Goal: Book appointment/travel/reservation

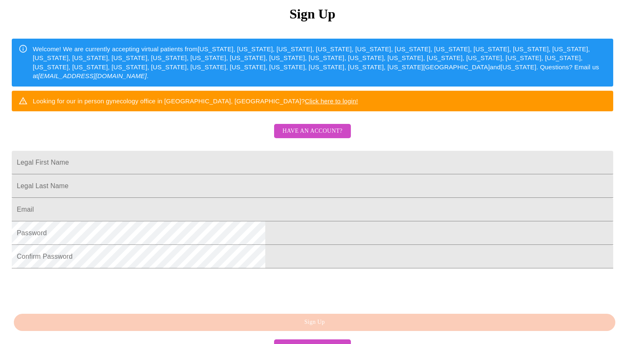
scroll to position [18, 0]
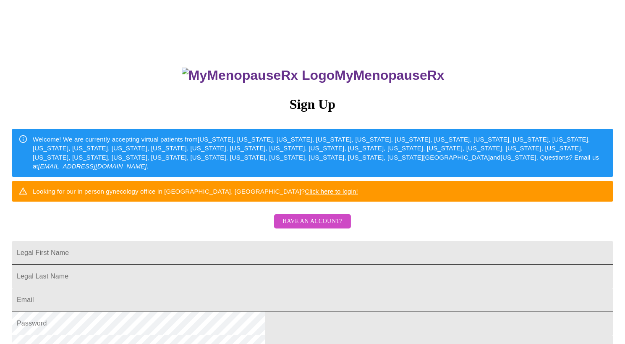
click at [274, 264] on input "Legal First Name" at bounding box center [312, 252] width 601 height 23
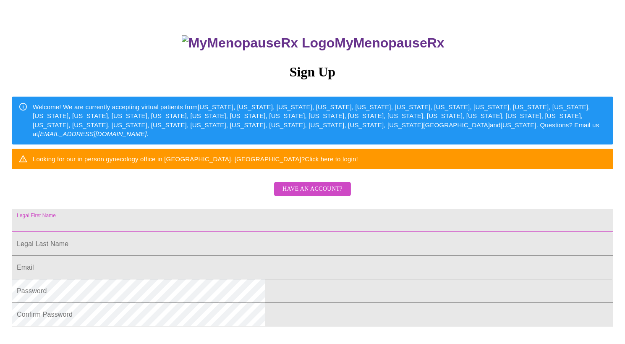
scroll to position [102, 0]
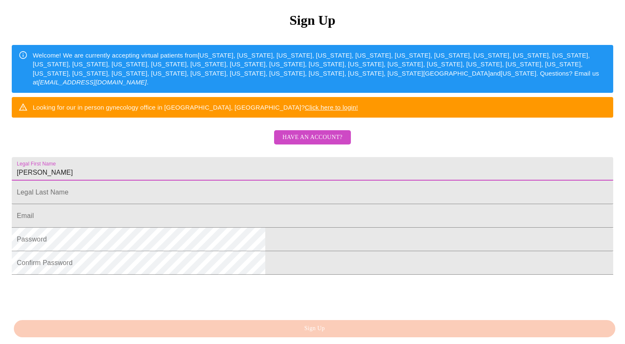
type input "[PERSON_NAME]"
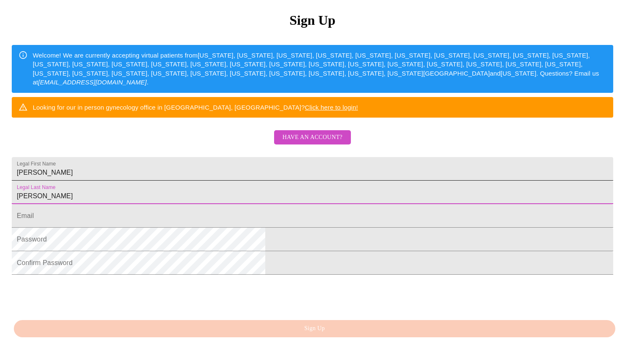
type input "[PERSON_NAME]"
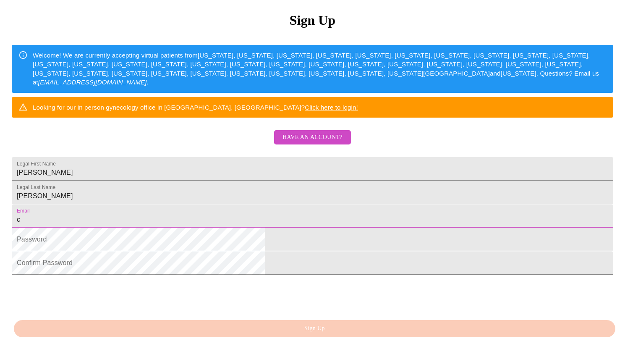
type input "[EMAIL_ADDRESS][DOMAIN_NAME]"
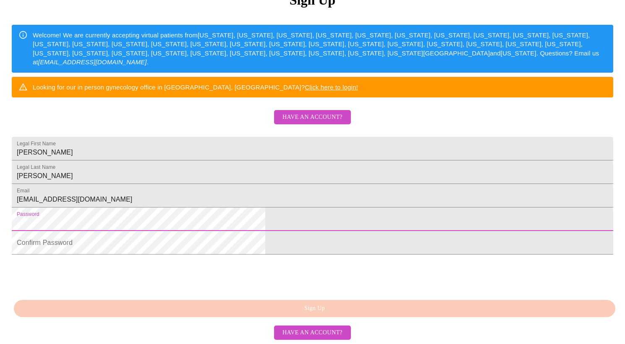
scroll to position [186, 0]
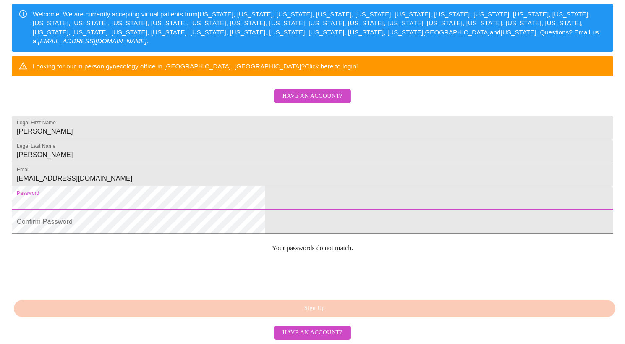
click at [182, 205] on html "MyMenopauseRx Sign Up Welcome! We are currently accepting virtual patients from…" at bounding box center [312, 66] width 625 height 419
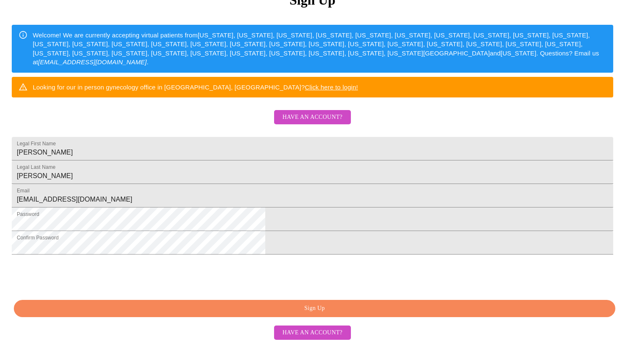
click at [307, 306] on span "Sign Up" at bounding box center [314, 308] width 582 height 10
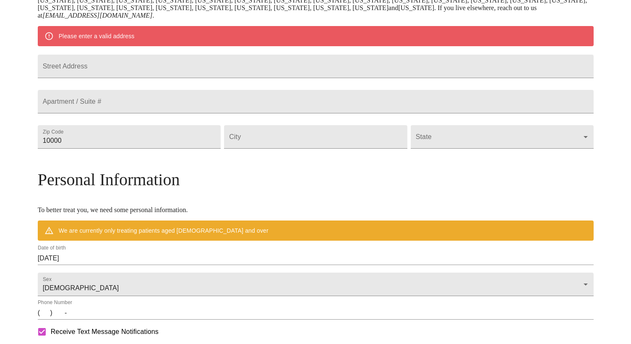
scroll to position [153, 0]
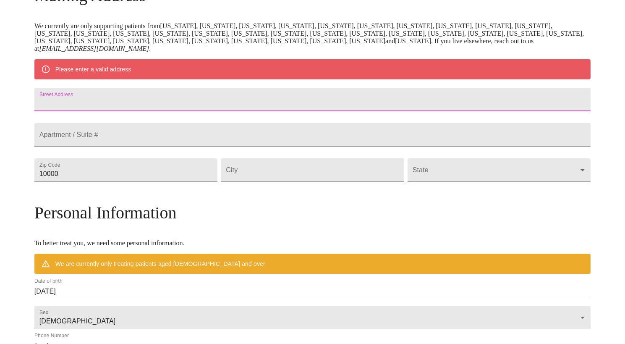
click at [221, 105] on input "Street Address" at bounding box center [312, 99] width 556 height 23
type input "6632 Silent Creek Ave SE"
type input "98065"
type input "Snoqualmie"
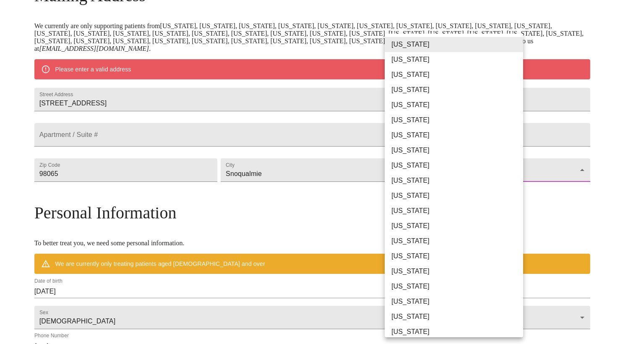
click at [430, 190] on body "MyMenopauseRx Welcome to MyMenopauseRx Since it's your first time here, you'll …" at bounding box center [315, 182] width 624 height 662
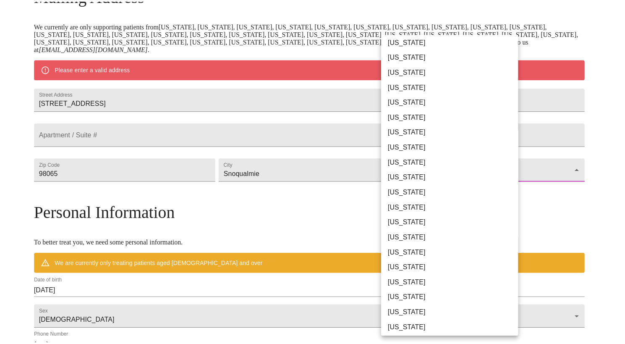
scroll to position [473, 0]
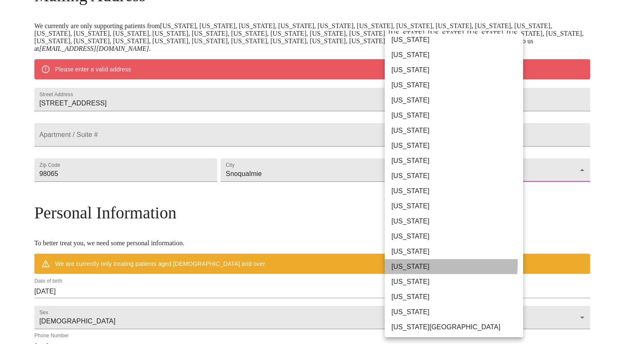
drag, startPoint x: 412, startPoint y: 263, endPoint x: 408, endPoint y: 262, distance: 4.7
click at [412, 263] on li "[US_STATE]" at bounding box center [457, 266] width 145 height 15
type input "[US_STATE]"
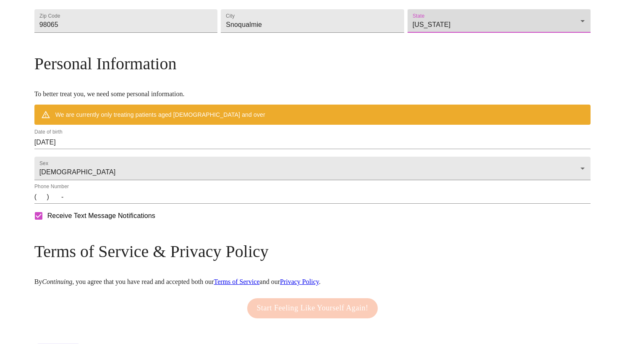
scroll to position [241, 0]
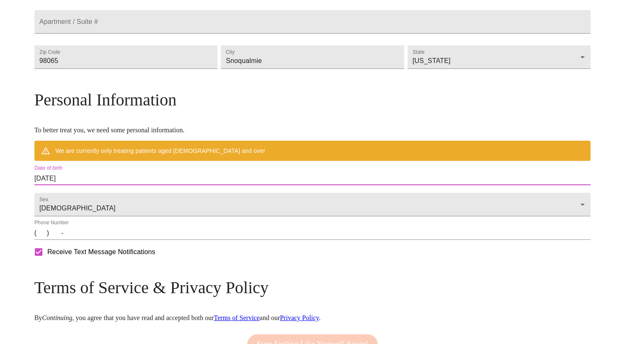
drag, startPoint x: 140, startPoint y: 197, endPoint x: 47, endPoint y: 208, distance: 93.8
click at [47, 208] on div "MyMenopauseRx Welcome to MyMenopauseRx Since it's your first time here, you'll …" at bounding box center [312, 80] width 556 height 637
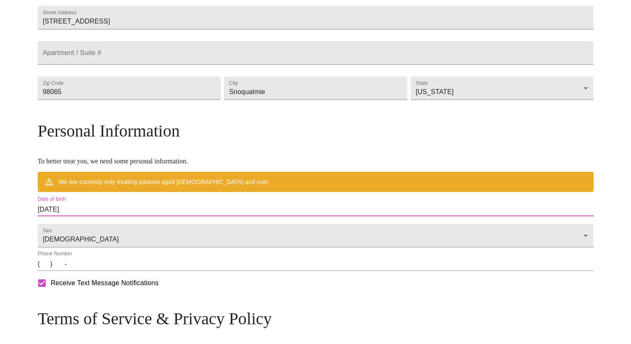
scroll to position [199, 0]
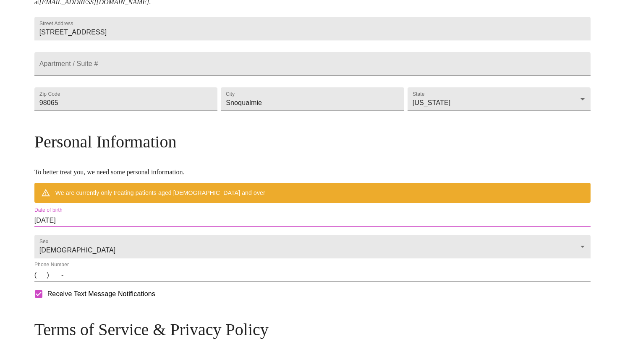
click at [138, 227] on input "10/01/2025" at bounding box center [312, 220] width 556 height 13
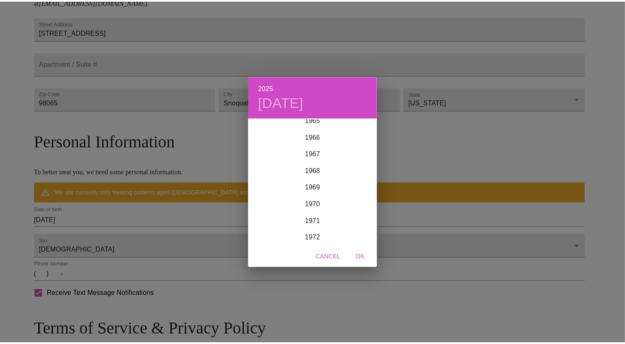
scroll to position [1183, 0]
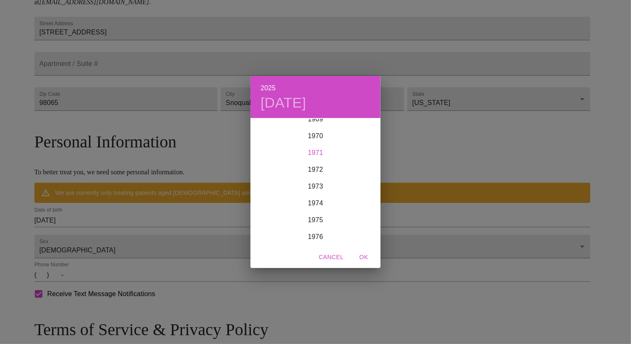
click at [313, 156] on div "1971" at bounding box center [315, 152] width 130 height 17
click at [317, 165] on div "May" at bounding box center [315, 165] width 43 height 31
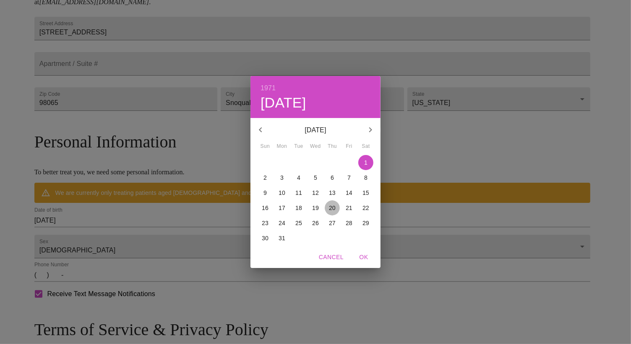
click at [333, 206] on p "20" at bounding box center [332, 207] width 7 height 8
click at [364, 254] on span "OK" at bounding box center [364, 257] width 20 height 10
type input "05/20/1971"
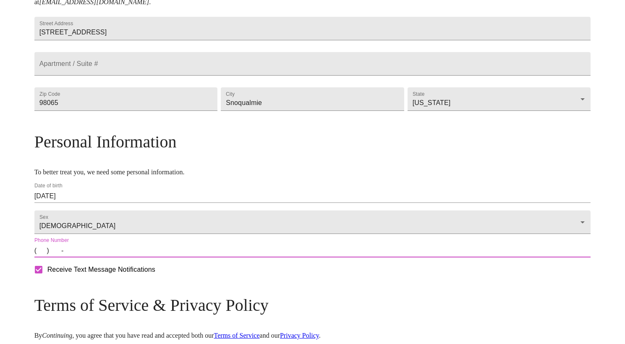
click at [141, 257] on input "(   )    -" at bounding box center [312, 250] width 556 height 13
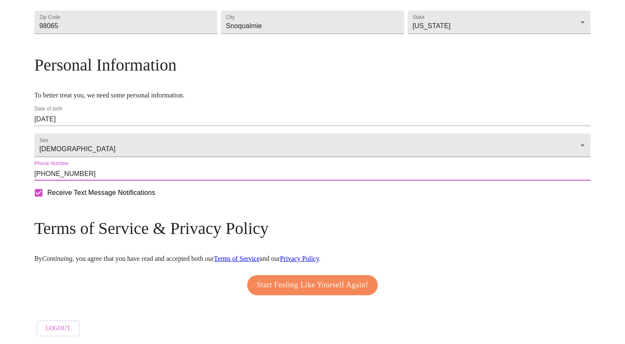
scroll to position [301, 0]
type input "(425) 283-2551"
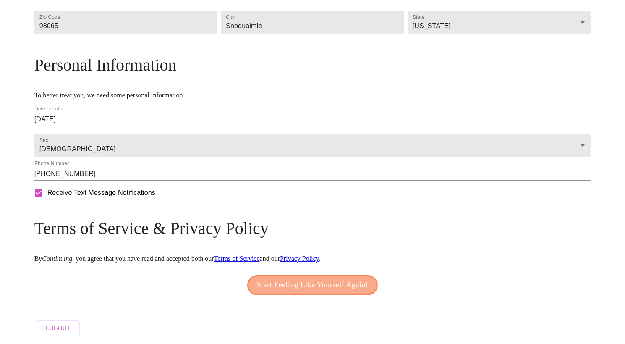
click at [284, 279] on span "Start Feeling Like Yourself Again!" at bounding box center [313, 284] width 112 height 13
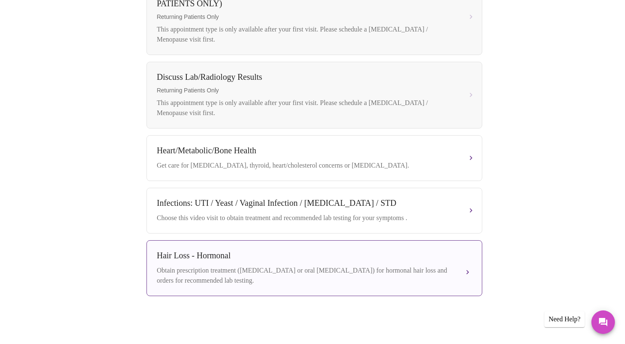
scroll to position [94, 0]
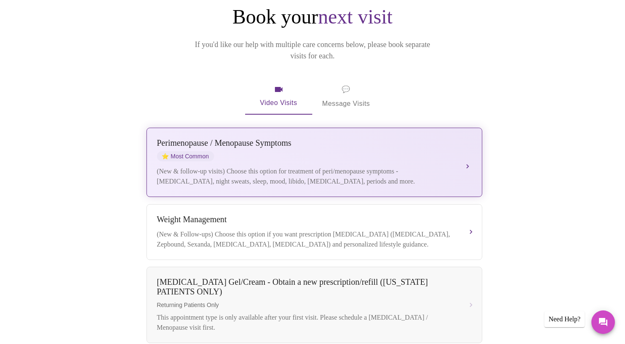
click at [471, 150] on button "[MEDICAL_DATA] / Menopause Symptoms ⭐ Most Common (New & follow-up visits) Choo…" at bounding box center [314, 162] width 336 height 69
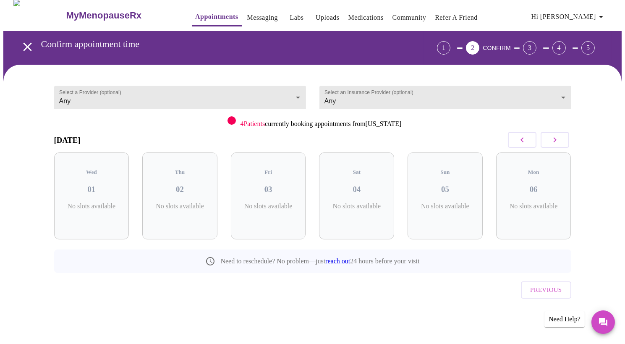
scroll to position [0, 0]
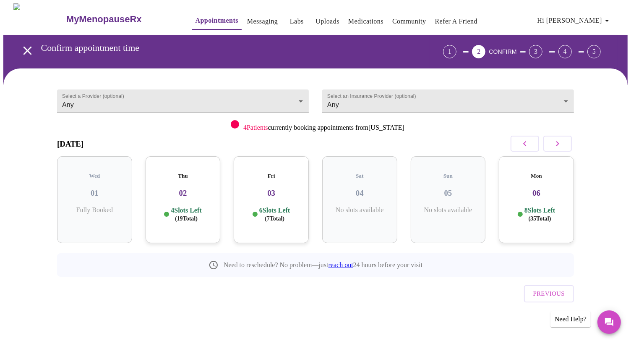
click at [191, 206] on p "4 Slots Left ( 19 Total)" at bounding box center [186, 214] width 31 height 16
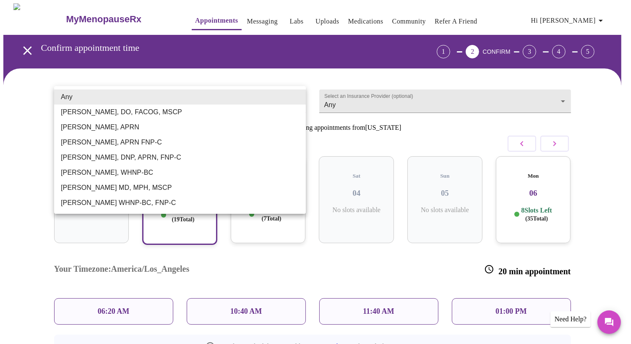
click at [295, 99] on body "MyMenopauseRx Appointments Messaging Labs Uploads Medications Community Refer a…" at bounding box center [315, 214] width 624 height 422
click at [38, 203] on div at bounding box center [315, 172] width 631 height 344
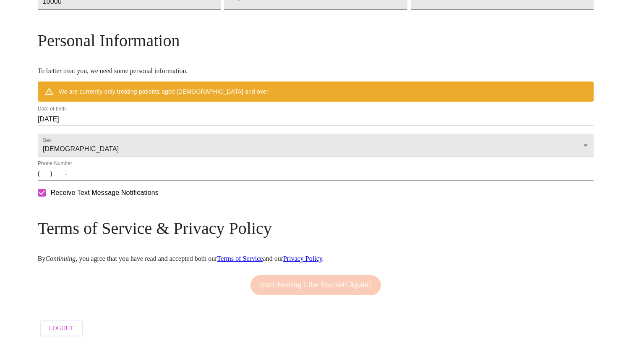
scroll to position [349, 0]
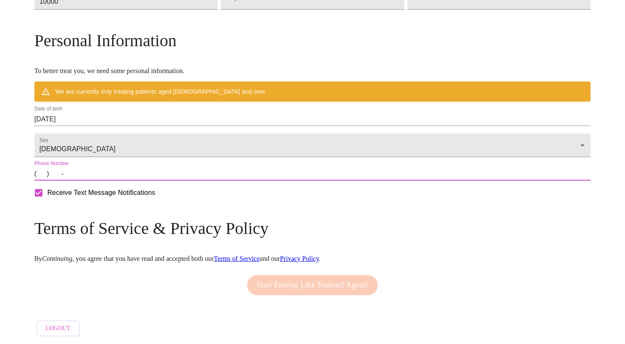
click at [143, 176] on input "(   )    -" at bounding box center [312, 173] width 556 height 13
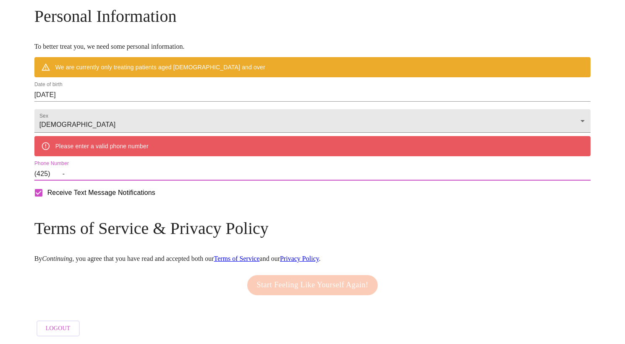
type input "(425)    -"
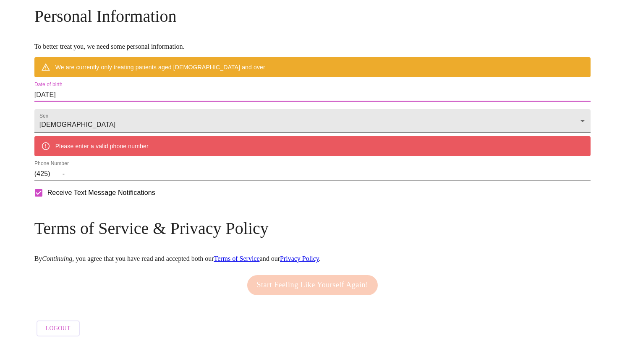
click at [143, 102] on input "10/01/2025" at bounding box center [312, 94] width 556 height 13
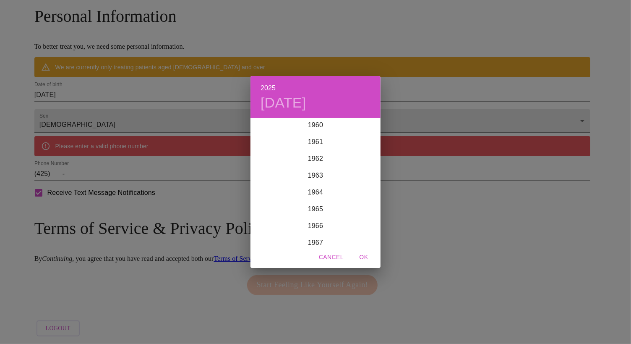
scroll to position [1183, 0]
click at [314, 153] on div "1971" at bounding box center [315, 152] width 130 height 17
click at [310, 165] on div "May" at bounding box center [315, 165] width 43 height 31
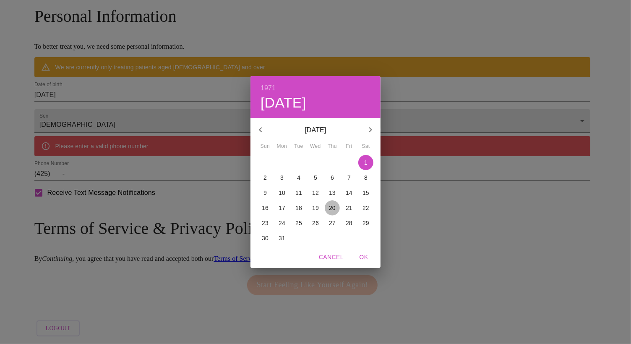
click at [336, 208] on span "20" at bounding box center [332, 207] width 15 height 8
click at [150, 199] on div "1971 Thu, May 20 May 1971 Sun Mon Tue Wed Thu Fri Sat 25 26 27 28 29 30 1 2 3 4…" at bounding box center [315, 172] width 631 height 344
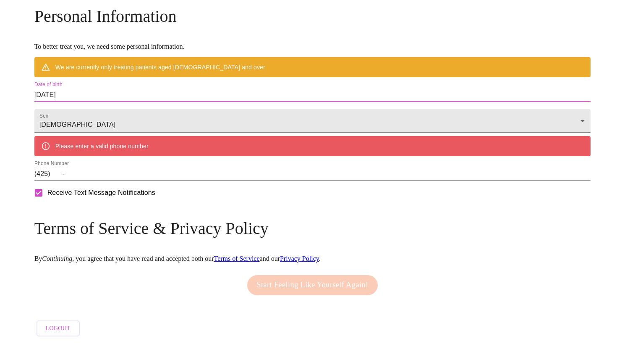
click at [138, 102] on input "10/01/2025" at bounding box center [312, 94] width 556 height 13
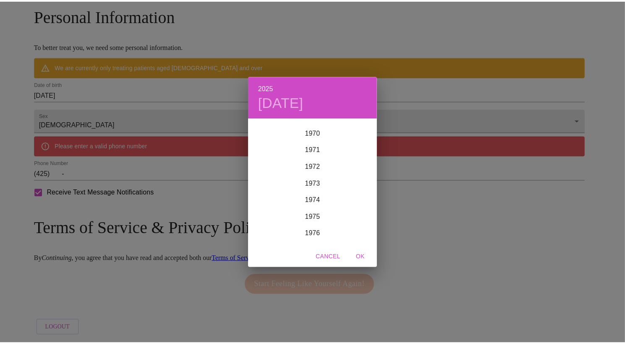
scroll to position [1174, 0]
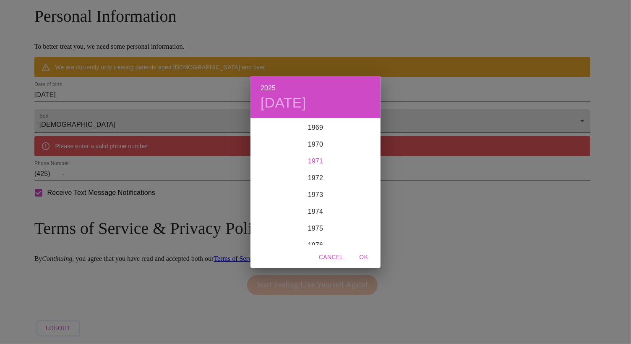
click at [316, 160] on div "1971" at bounding box center [315, 161] width 130 height 17
click at [317, 162] on div "May" at bounding box center [315, 165] width 43 height 31
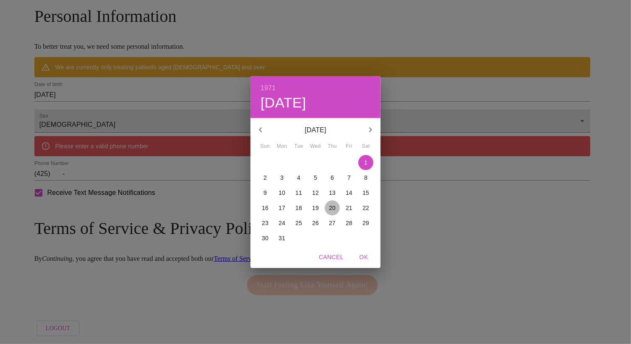
click at [332, 207] on p "20" at bounding box center [332, 207] width 7 height 8
click at [365, 255] on span "OK" at bounding box center [364, 257] width 20 height 10
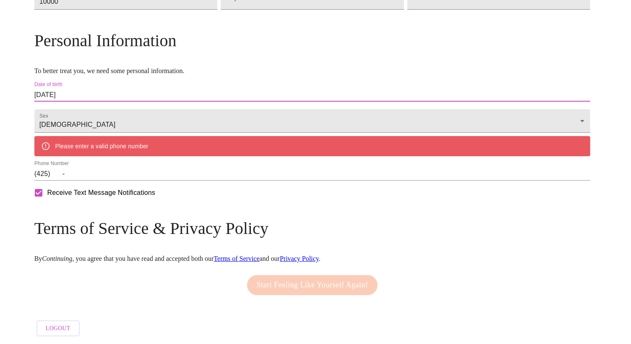
type input "05/20/1971"
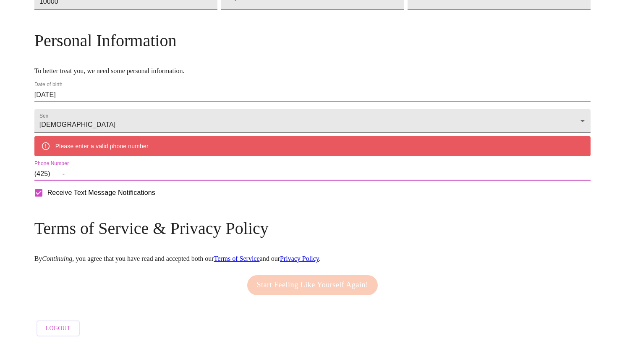
click at [191, 174] on input "(425)    -" at bounding box center [312, 173] width 556 height 13
drag, startPoint x: 127, startPoint y: 174, endPoint x: 134, endPoint y: 174, distance: 7.6
click at [127, 174] on input "(425)    -" at bounding box center [312, 173] width 556 height 13
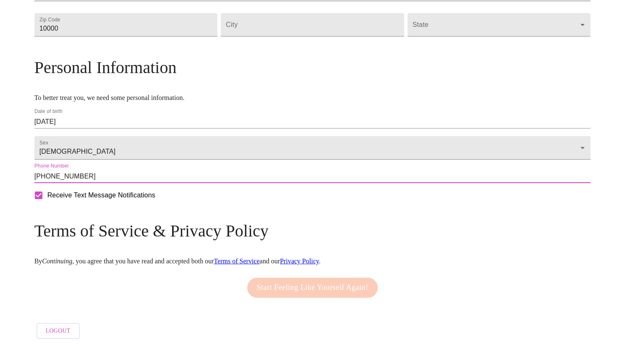
scroll to position [325, 0]
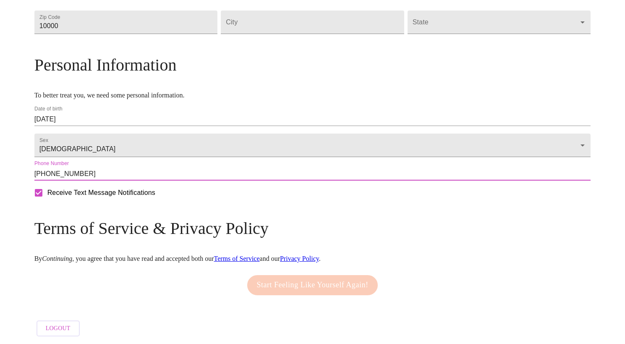
type input "(425) 283-2551"
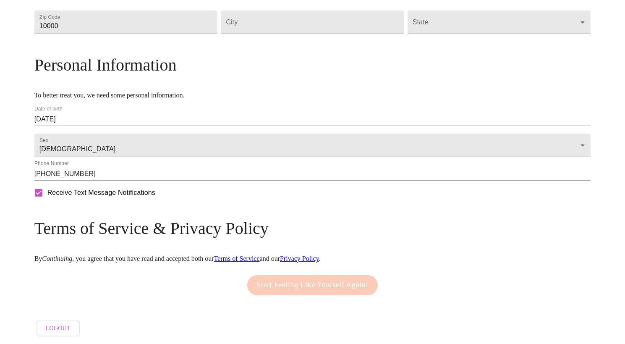
click at [247, 221] on div "Mailing Address We currently are only supporting patients from Alabama, Arizona…" at bounding box center [312, 89] width 556 height 502
click at [309, 279] on div "Start Feeling Like Yourself Again!" at bounding box center [312, 285] width 135 height 29
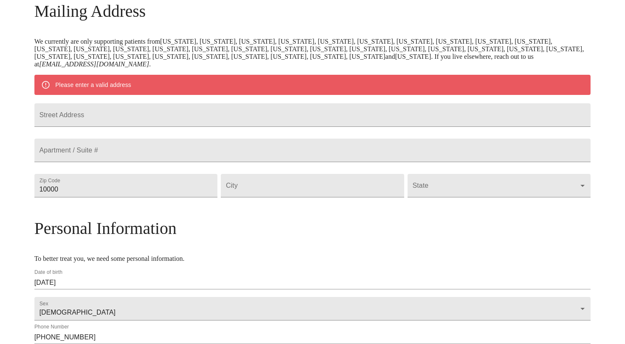
scroll to position [199, 0]
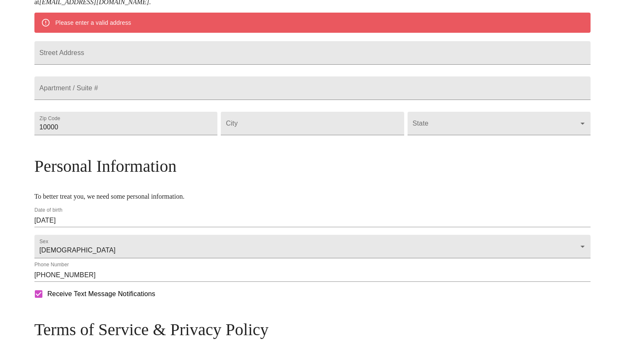
click at [234, 303] on form "Receive Text Message Notifications" at bounding box center [312, 294] width 556 height 18
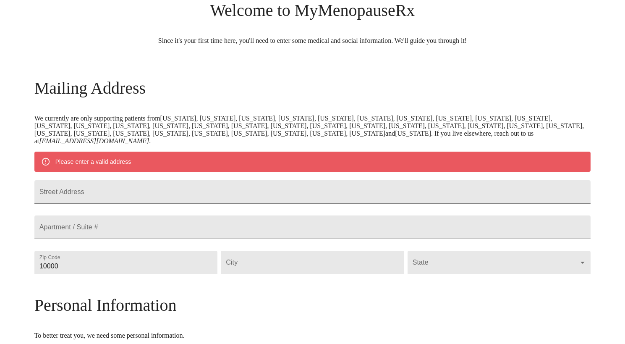
scroll to position [0, 0]
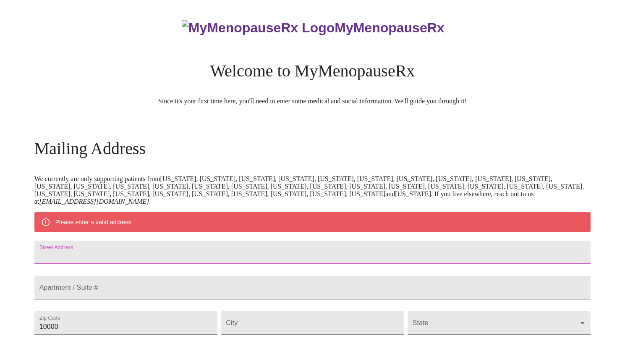
click at [208, 264] on input "Street Address" at bounding box center [312, 251] width 556 height 23
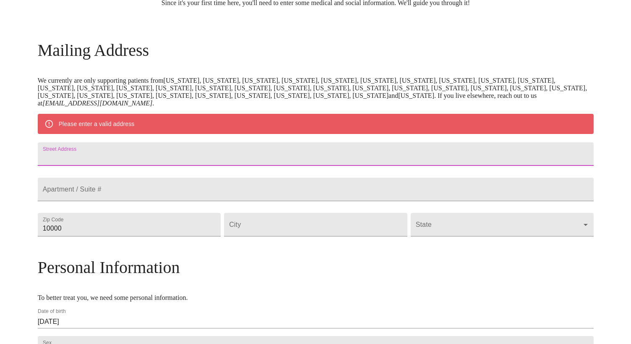
scroll to position [167, 0]
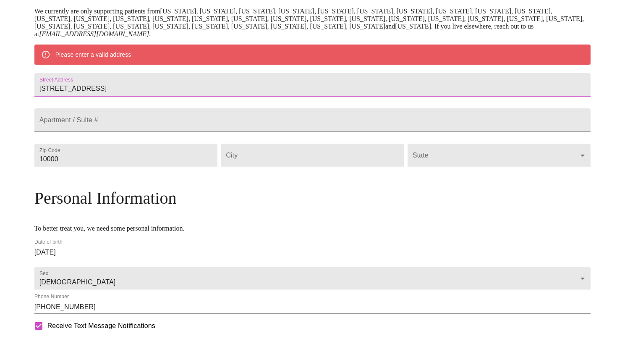
type input "6632 Silent Creek Ave SE"
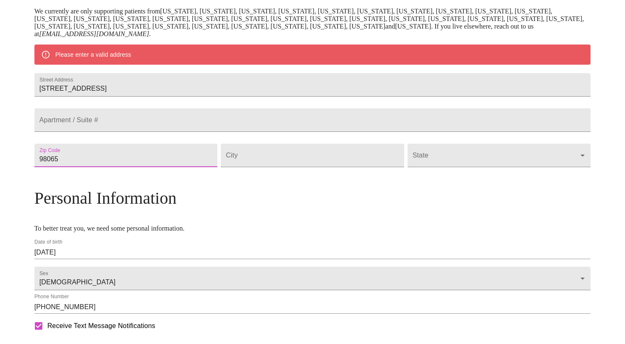
type input "98065"
type input "Snoqualmie"
click at [511, 175] on body "MyMenopauseRx Welcome to MyMenopauseRx Since it's your first time here, you'll …" at bounding box center [312, 154] width 618 height 637
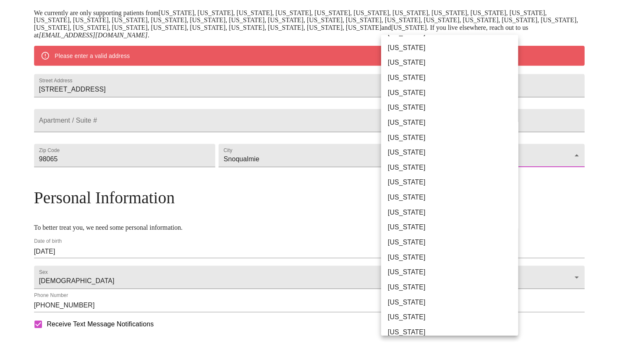
scroll to position [473, 0]
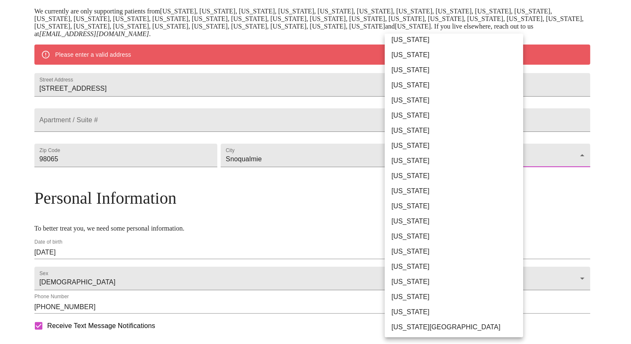
click at [417, 265] on li "[US_STATE]" at bounding box center [457, 266] width 145 height 15
type input "[US_STATE]"
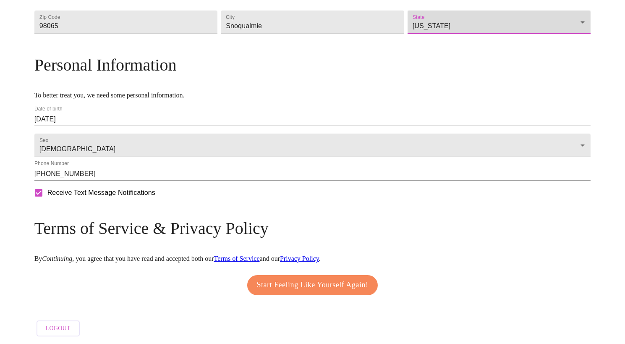
scroll to position [293, 0]
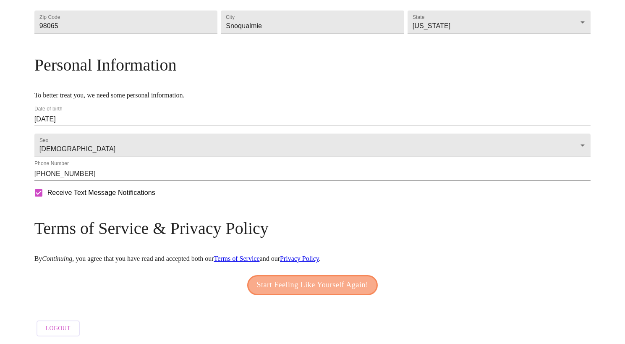
click at [300, 285] on span "Start Feeling Like Yourself Again!" at bounding box center [313, 284] width 112 height 13
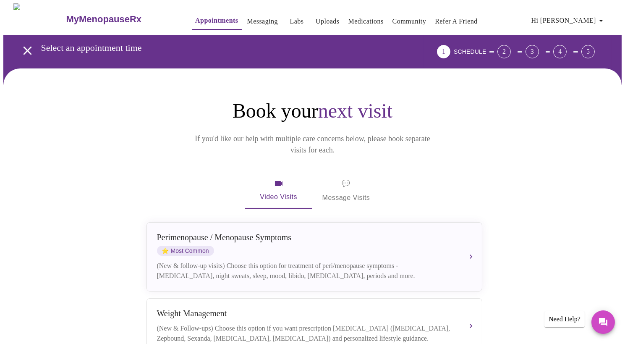
click at [343, 177] on span "💬 Message Visits" at bounding box center [346, 190] width 48 height 26
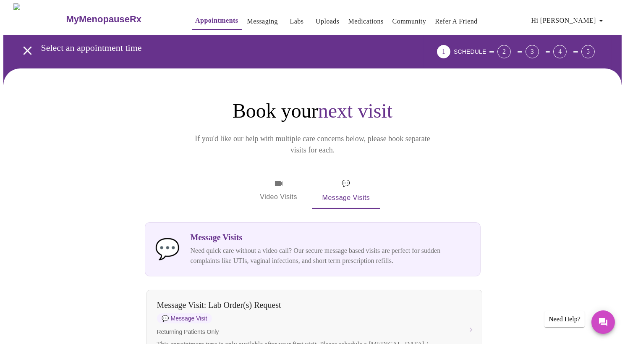
click at [74, 17] on h3 "MyMenopauseRx" at bounding box center [104, 19] width 76 height 11
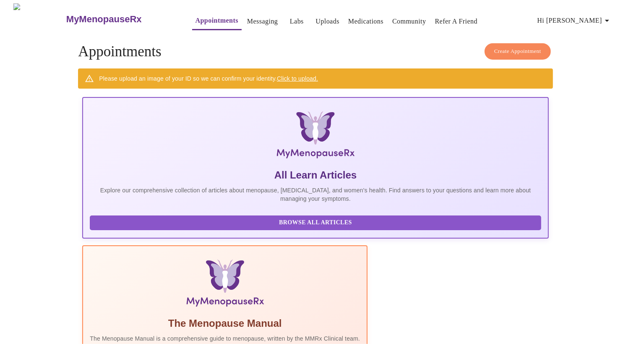
click at [77, 14] on h3 "MyMenopauseRx" at bounding box center [104, 19] width 76 height 11
click at [247, 19] on link "Messaging" at bounding box center [262, 22] width 31 height 12
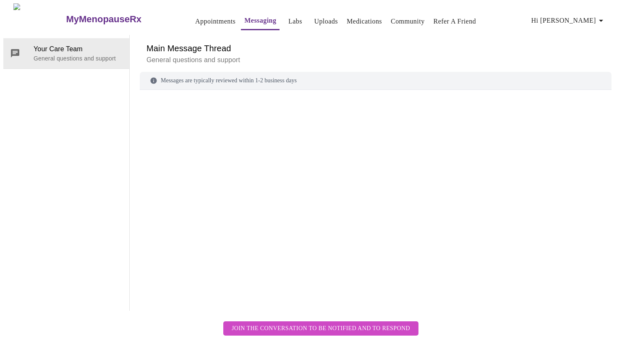
scroll to position [31, 0]
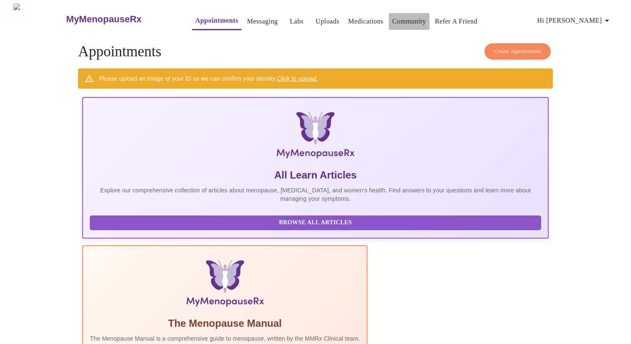
click at [399, 19] on link "Community" at bounding box center [409, 22] width 34 height 12
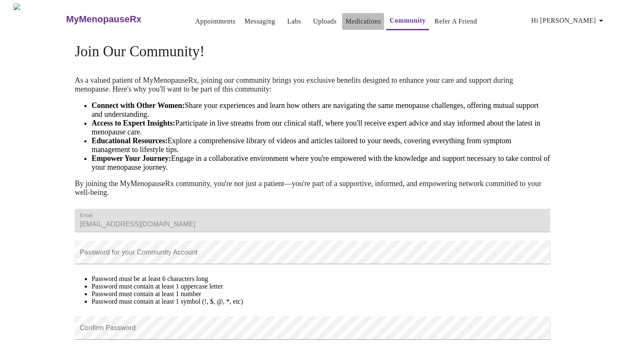
click at [347, 18] on link "Medications" at bounding box center [362, 22] width 35 height 12
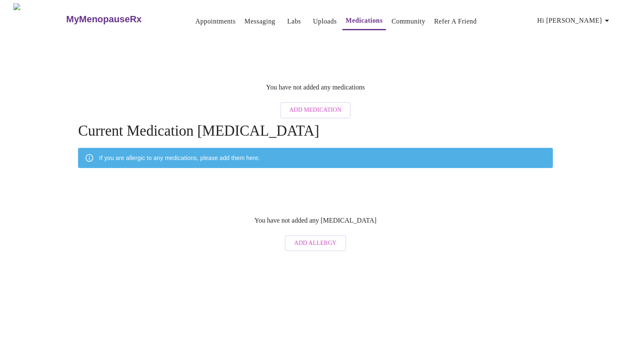
click at [313, 18] on link "Uploads" at bounding box center [325, 22] width 24 height 12
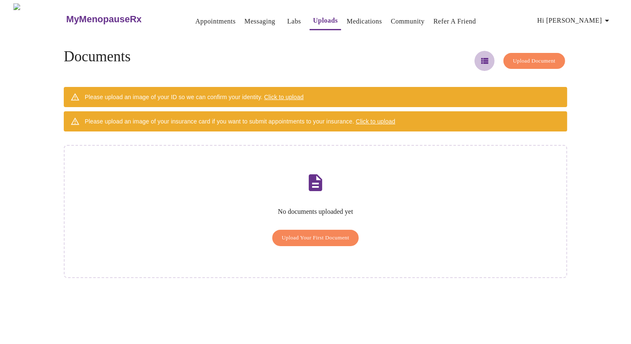
click at [481, 60] on icon "button" at bounding box center [484, 61] width 7 height 6
click at [248, 16] on link "Messaging" at bounding box center [260, 22] width 31 height 12
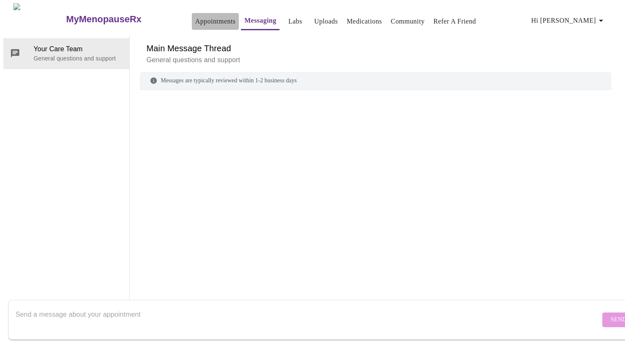
click at [198, 16] on link "Appointments" at bounding box center [215, 22] width 40 height 12
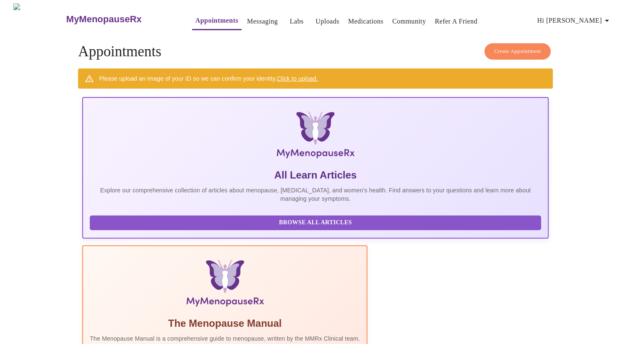
click at [160, 227] on span "Browse All Articles" at bounding box center [315, 222] width 434 height 10
click at [496, 47] on span "Create Appointment" at bounding box center [517, 52] width 47 height 10
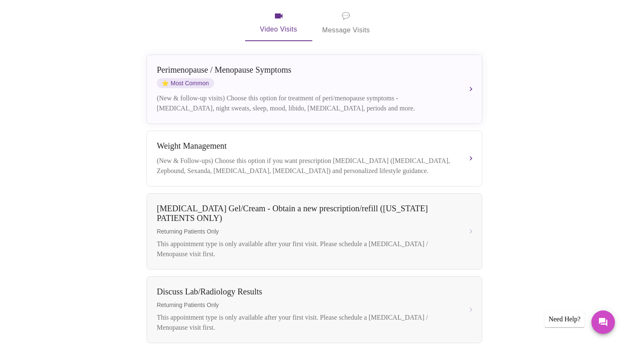
scroll to position [83, 0]
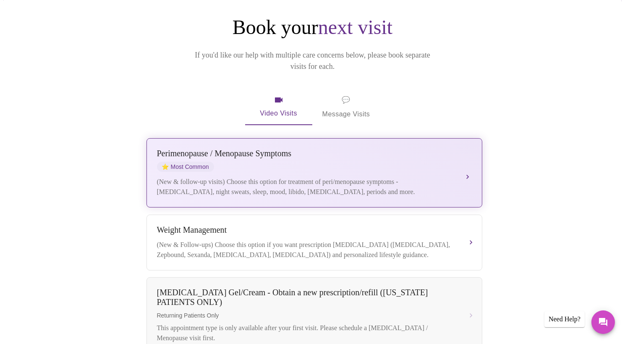
click at [468, 154] on div "[MEDICAL_DATA] / Menopause Symptoms ⭐ Most Common (New & follow-up visits) Choo…" at bounding box center [314, 173] width 315 height 48
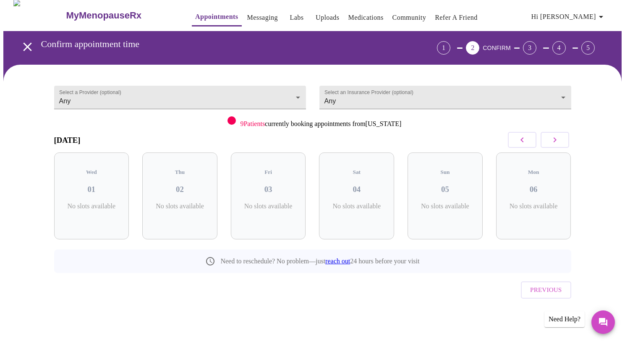
scroll to position [0, 0]
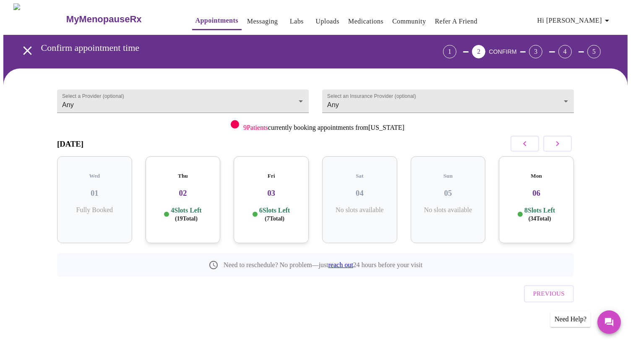
click at [193, 194] on div "Thu 02 4 Slots Left ( 19 Total)" at bounding box center [183, 199] width 75 height 87
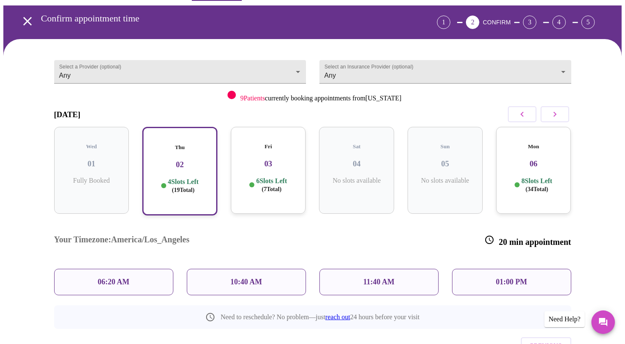
scroll to position [53, 0]
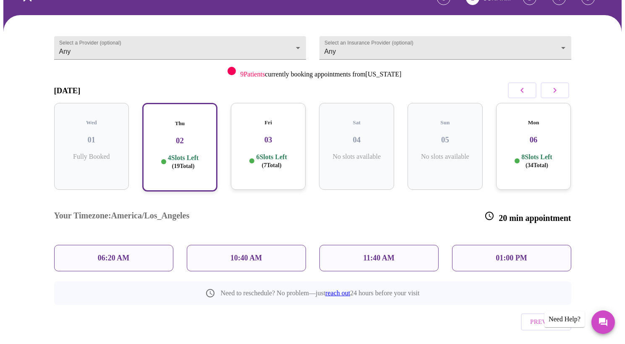
click at [243, 253] on p "10:40 AM" at bounding box center [246, 257] width 32 height 9
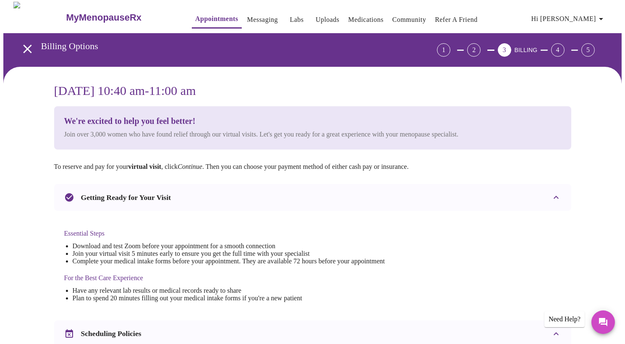
scroll to position [0, 0]
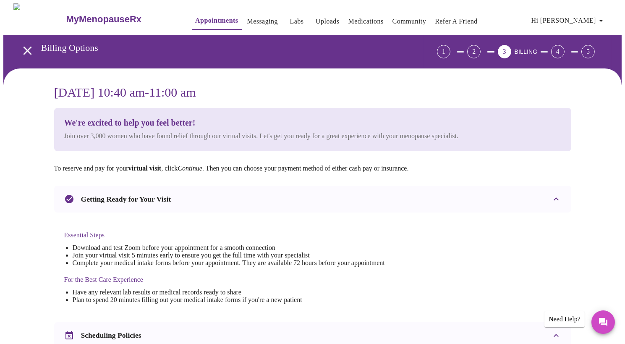
click at [81, 16] on h3 "MyMenopauseRx" at bounding box center [104, 19] width 76 height 11
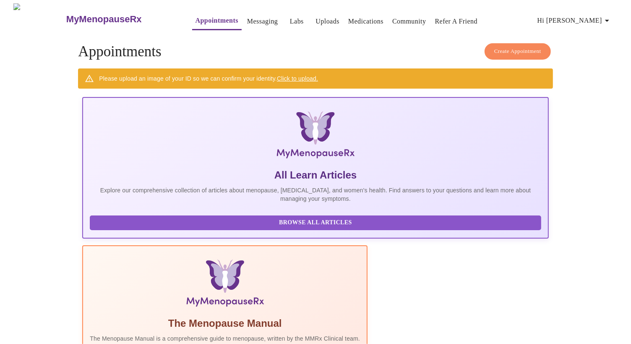
click at [66, 14] on h3 "MyMenopauseRx" at bounding box center [104, 19] width 76 height 11
click at [589, 17] on span "Hi [PERSON_NAME]" at bounding box center [574, 21] width 75 height 12
drag, startPoint x: 374, startPoint y: 39, endPoint x: 365, endPoint y: 33, distance: 10.6
click at [373, 39] on div at bounding box center [315, 172] width 631 height 344
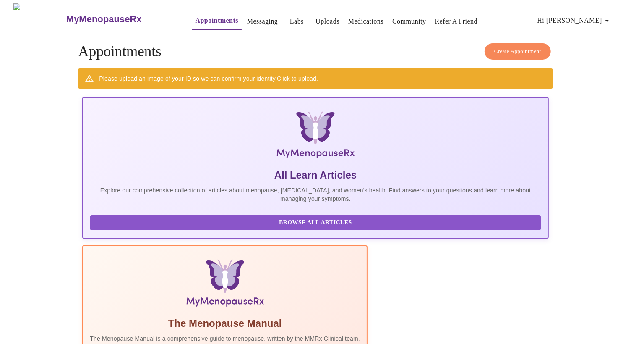
click at [247, 16] on link "Messaging" at bounding box center [262, 22] width 31 height 12
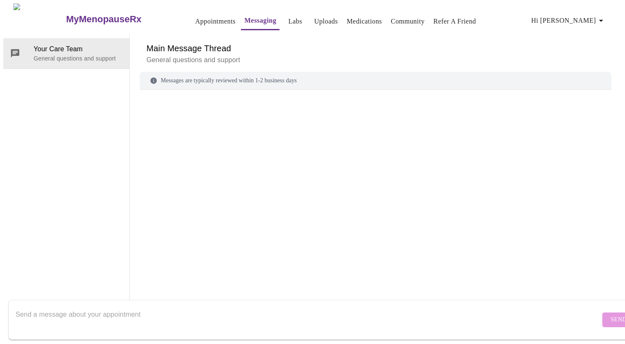
click at [66, 17] on h3 "MyMenopauseRx" at bounding box center [104, 19] width 76 height 11
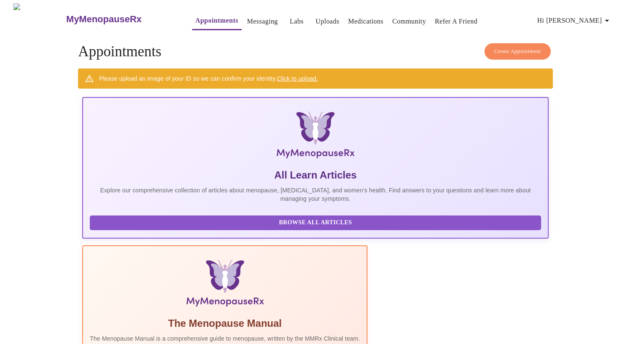
click at [25, 12] on img at bounding box center [39, 18] width 52 height 31
click at [348, 18] on link "Medications" at bounding box center [365, 22] width 35 height 12
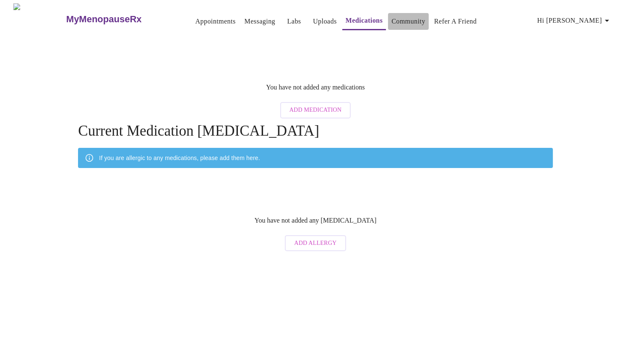
click at [398, 18] on link "Community" at bounding box center [408, 22] width 34 height 12
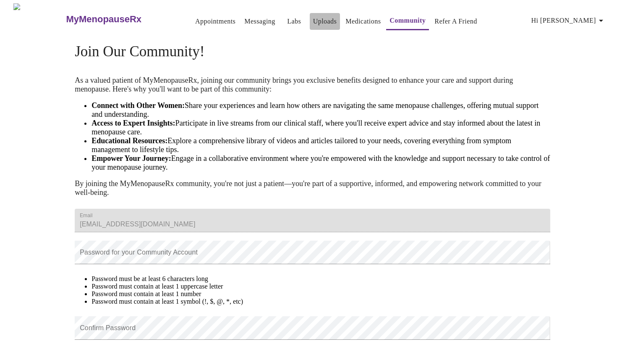
click at [313, 19] on link "Uploads" at bounding box center [325, 22] width 24 height 12
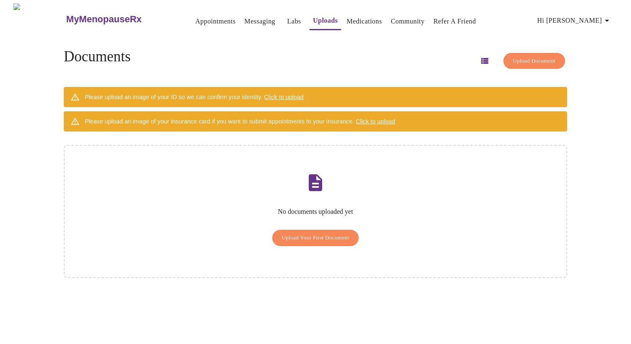
click at [287, 20] on link "Labs" at bounding box center [294, 22] width 14 height 12
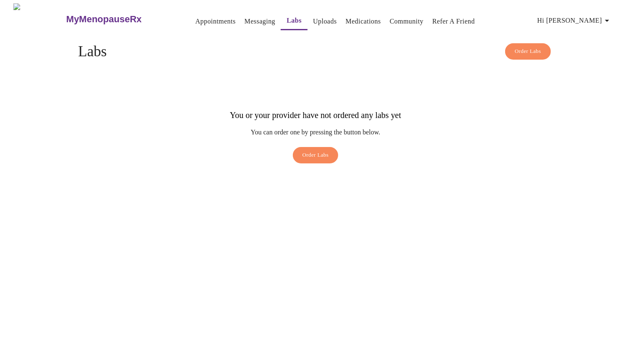
click at [245, 18] on link "Messaging" at bounding box center [260, 22] width 31 height 12
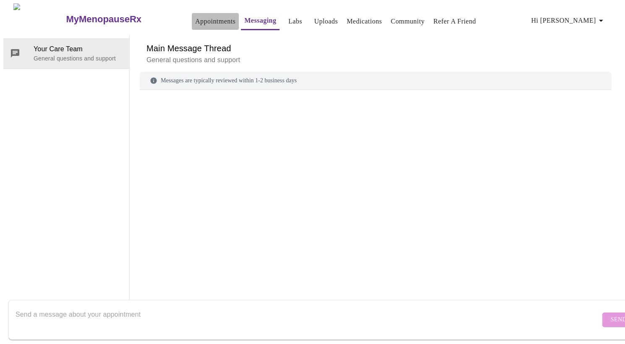
click at [195, 16] on link "Appointments" at bounding box center [215, 22] width 40 height 12
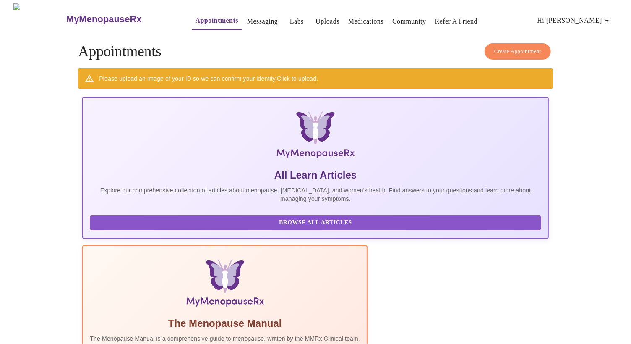
click at [66, 16] on h3 "MyMenopauseRx" at bounding box center [104, 19] width 76 height 11
click at [66, 15] on h3 "MyMenopauseRx" at bounding box center [104, 19] width 76 height 11
click at [66, 14] on h3 "MyMenopauseRx" at bounding box center [104, 19] width 76 height 11
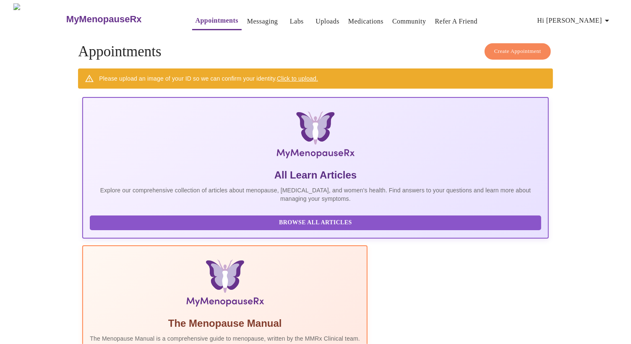
click at [66, 14] on h3 "MyMenopauseRx" at bounding box center [104, 19] width 76 height 11
click at [517, 47] on span "Create Appointment" at bounding box center [517, 52] width 47 height 10
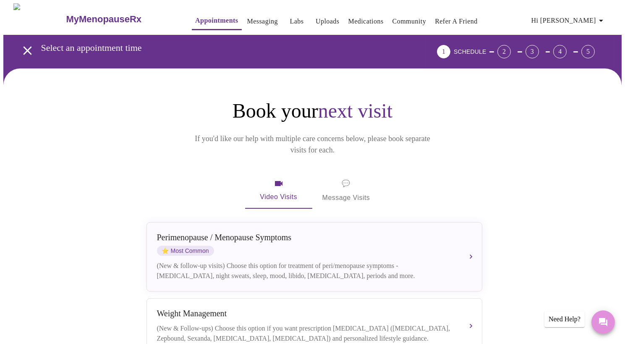
click at [602, 320] on icon "Messages" at bounding box center [603, 322] width 8 height 8
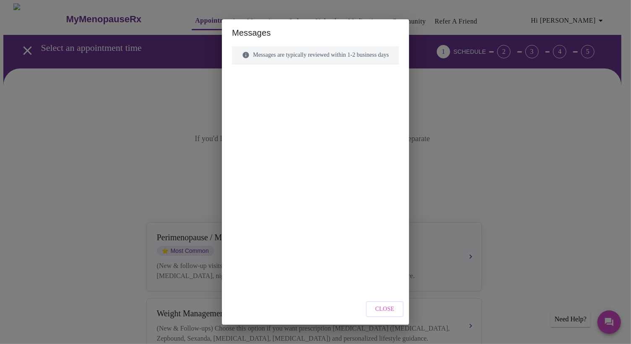
click at [583, 242] on div "Messages Messages are typically reviewed within 1-2 business days Close" at bounding box center [315, 172] width 631 height 344
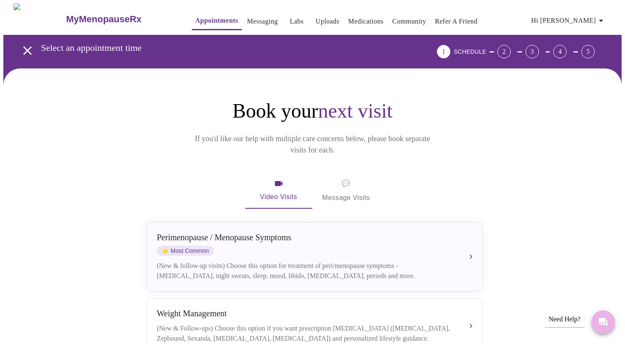
click at [601, 326] on icon "Messages" at bounding box center [603, 322] width 10 height 10
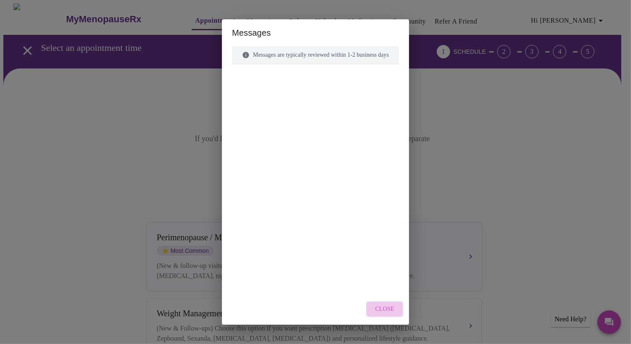
click at [387, 307] on span "Close" at bounding box center [384, 309] width 19 height 10
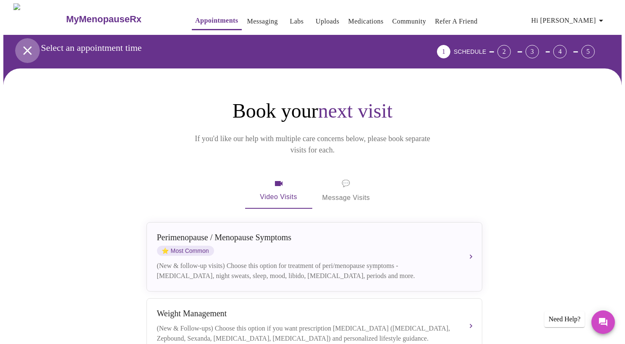
click at [23, 46] on icon "open drawer" at bounding box center [27, 50] width 8 height 8
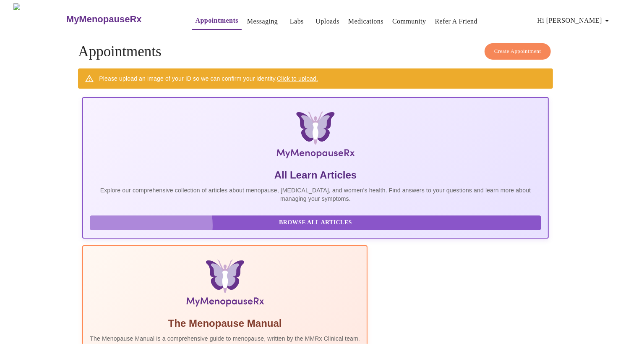
click at [151, 228] on span "Browse All Articles" at bounding box center [315, 222] width 434 height 10
